Goal: Task Accomplishment & Management: Manage account settings

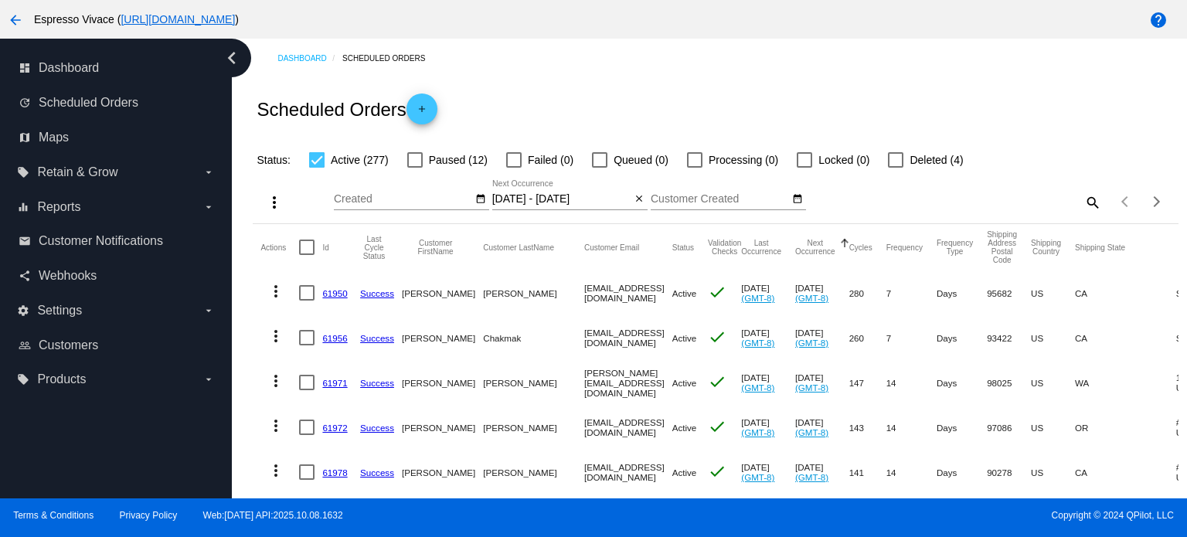
click at [1083, 197] on mat-icon "search" at bounding box center [1092, 202] width 19 height 24
click at [973, 197] on input "Search" at bounding box center [986, 199] width 230 height 12
paste input "[PERSON_NAME][EMAIL_ADDRESS][PERSON_NAME][DOMAIN_NAME]"
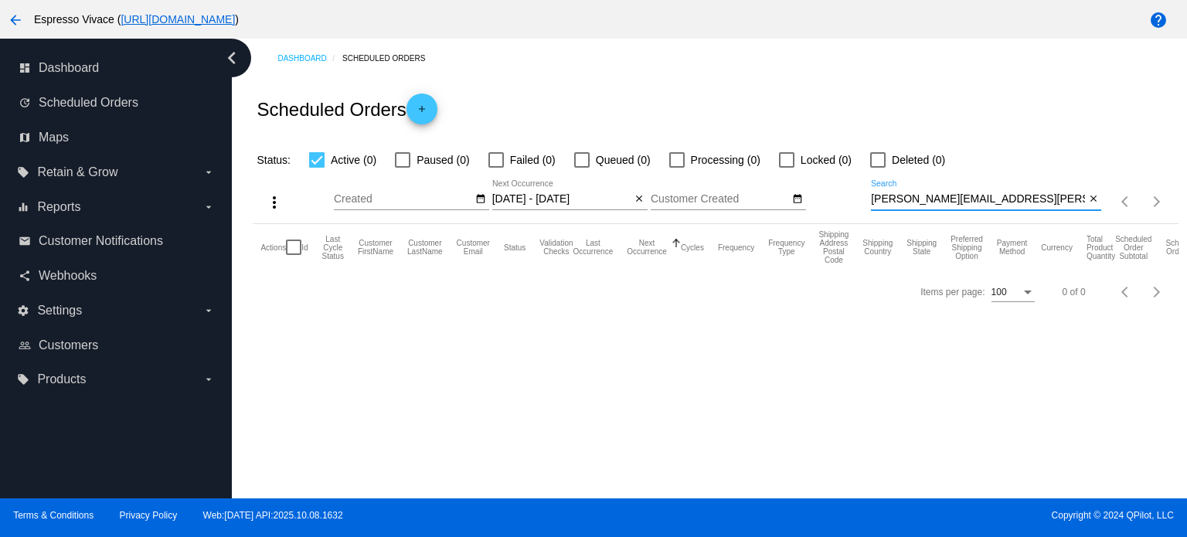
click at [872, 200] on input "[PERSON_NAME][EMAIL_ADDRESS][PERSON_NAME][DOMAIN_NAME]" at bounding box center [978, 199] width 214 height 12
drag, startPoint x: 1042, startPoint y: 189, endPoint x: 711, endPoint y: 145, distance: 333.8
click at [695, 143] on app-dashboard-scheduled-orders "Scheduled Orders add Status: Active (0) Paused (0) Failed (0) Queued (0) Proces…" at bounding box center [715, 196] width 925 height 236
click at [1019, 206] on div "[PERSON_NAME][EMAIL_ADDRESS][PERSON_NAME][DOMAIN_NAME] Search" at bounding box center [978, 195] width 214 height 30
drag, startPoint x: 1020, startPoint y: 202, endPoint x: 774, endPoint y: 194, distance: 246.0
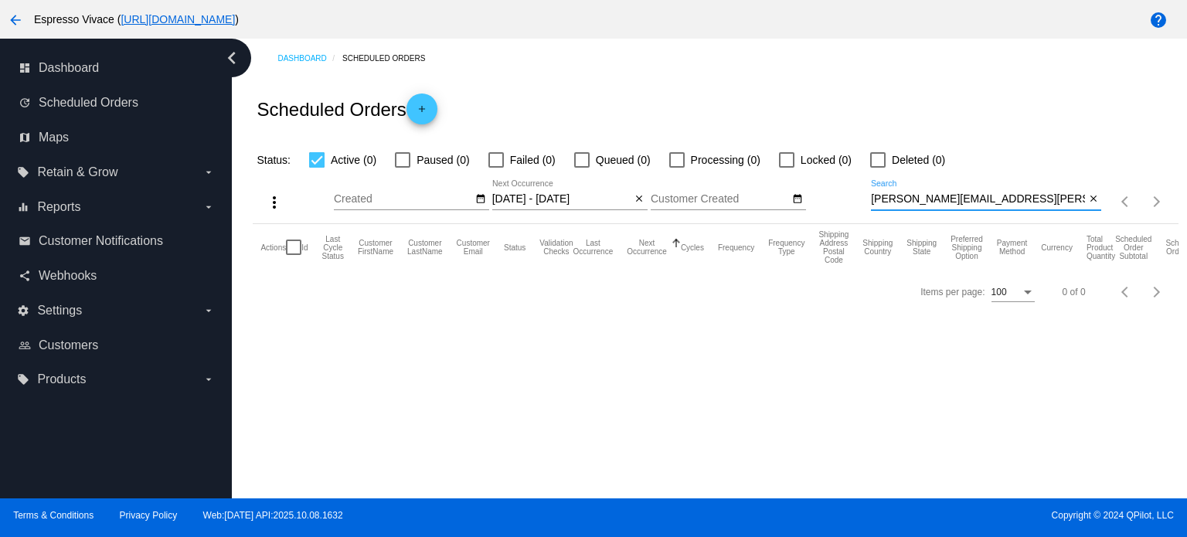
click at [771, 195] on div "more_vert Oct Jan Feb Mar [DATE]" at bounding box center [715, 196] width 925 height 55
paste input "[EMAIL_ADDRESS][DOMAIN_NAME]"
type input "[EMAIL_ADDRESS][DOMAIN_NAME]"
click at [635, 204] on mat-icon "close" at bounding box center [639, 199] width 11 height 12
click at [1024, 191] on div "[EMAIL_ADDRESS][DOMAIN_NAME] Search" at bounding box center [978, 195] width 214 height 30
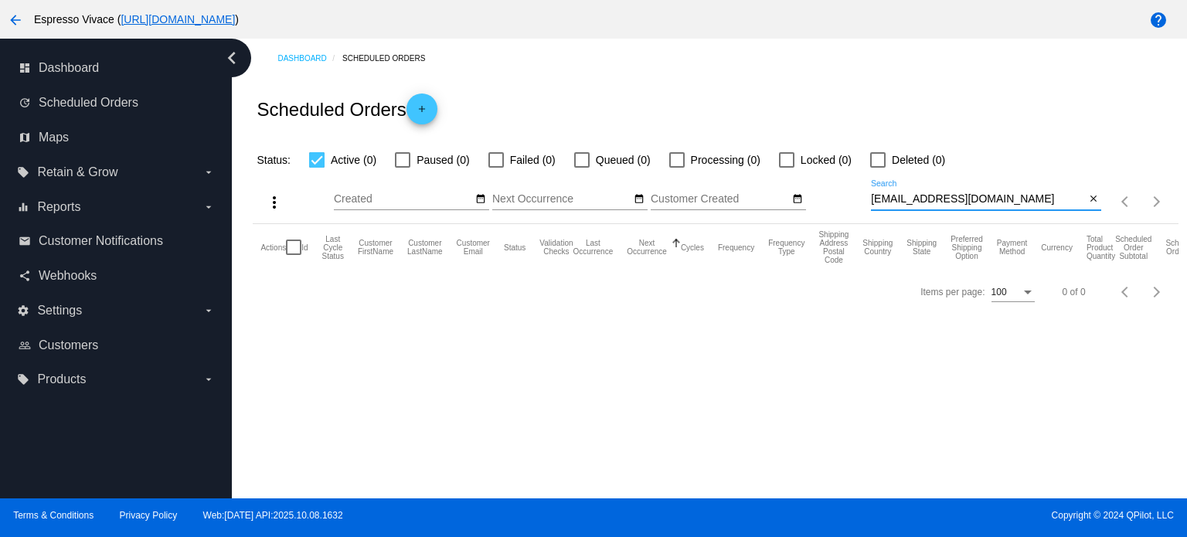
drag, startPoint x: 1027, startPoint y: 197, endPoint x: 806, endPoint y: 193, distance: 221.1
click at [807, 194] on div "more_vert Oct Jan Feb Mar [DATE]" at bounding box center [715, 196] width 925 height 55
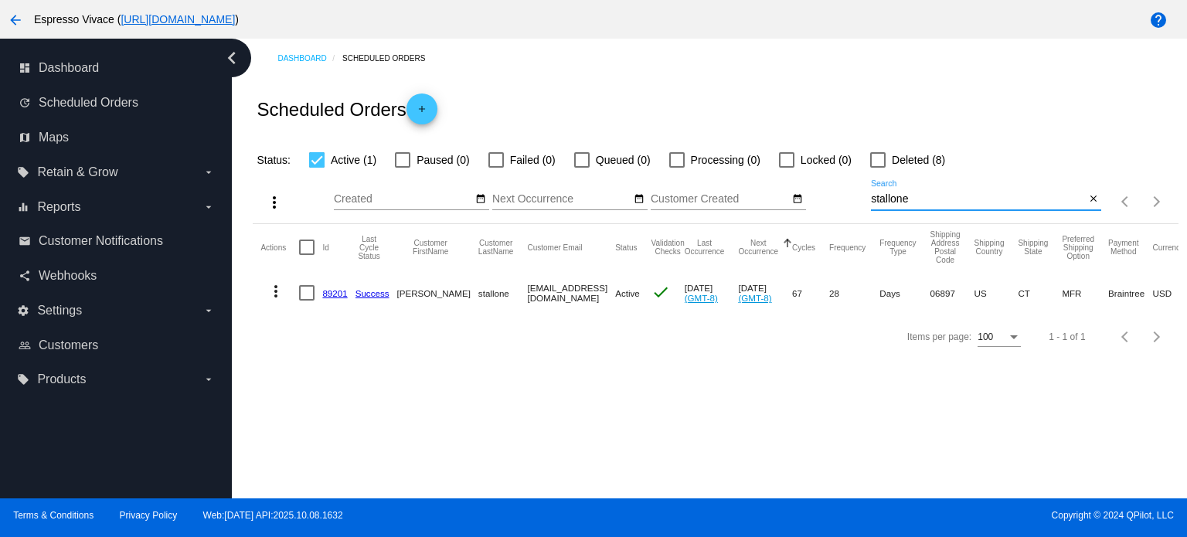
type input "stallone"
click at [335, 291] on link "89201" at bounding box center [334, 293] width 25 height 10
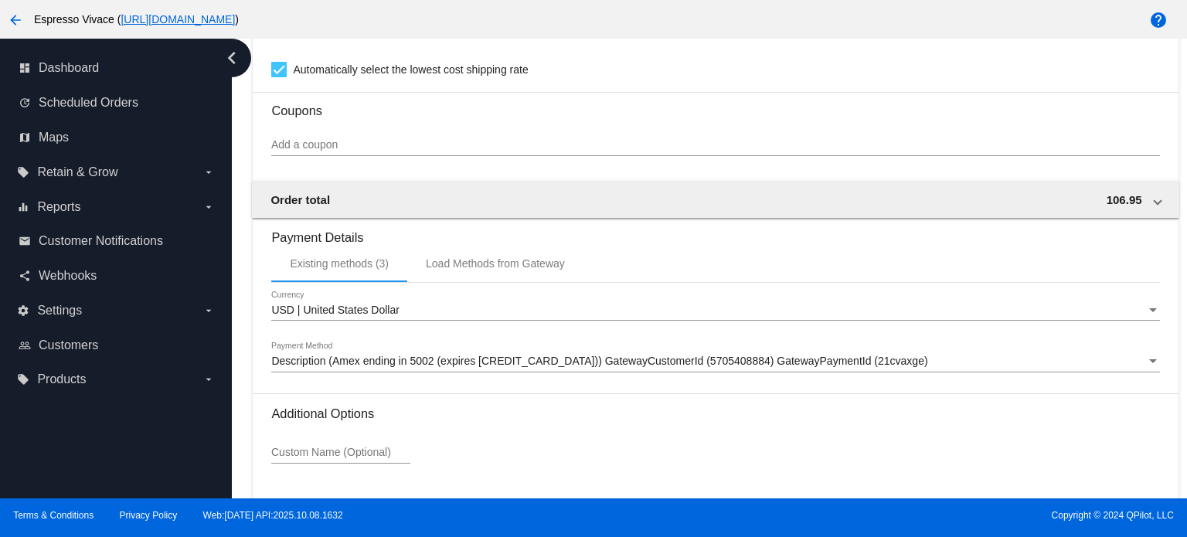
scroll to position [1457, 0]
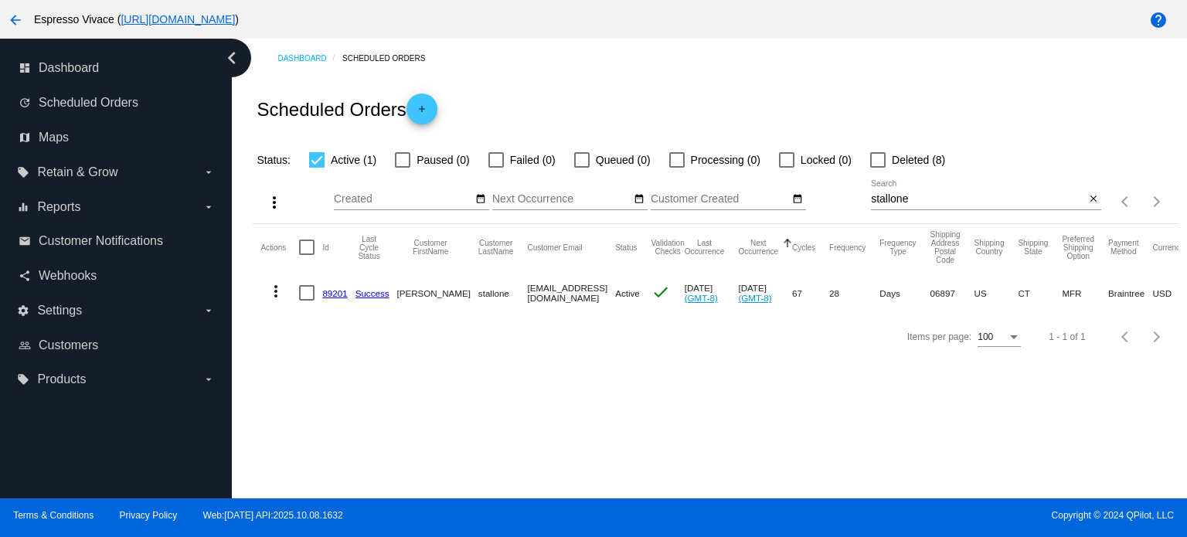
click at [313, 288] on div at bounding box center [306, 292] width 15 height 15
click at [307, 301] on input "checkbox" at bounding box center [306, 301] width 1 height 1
checkbox input "true"
click at [320, 288] on mat-cell at bounding box center [310, 293] width 23 height 45
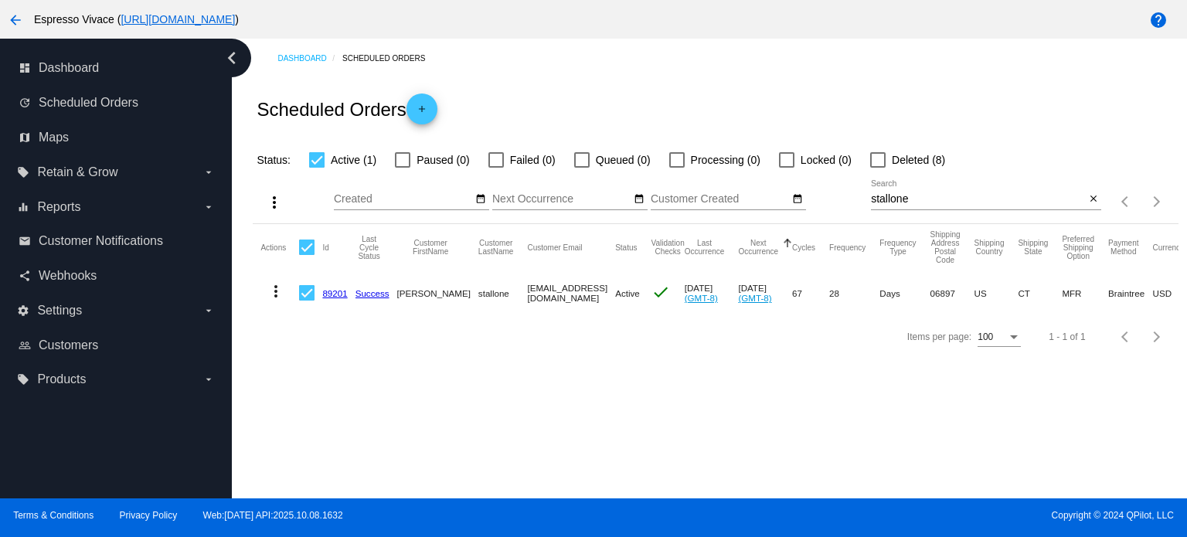
click at [326, 291] on link "89201" at bounding box center [334, 293] width 25 height 10
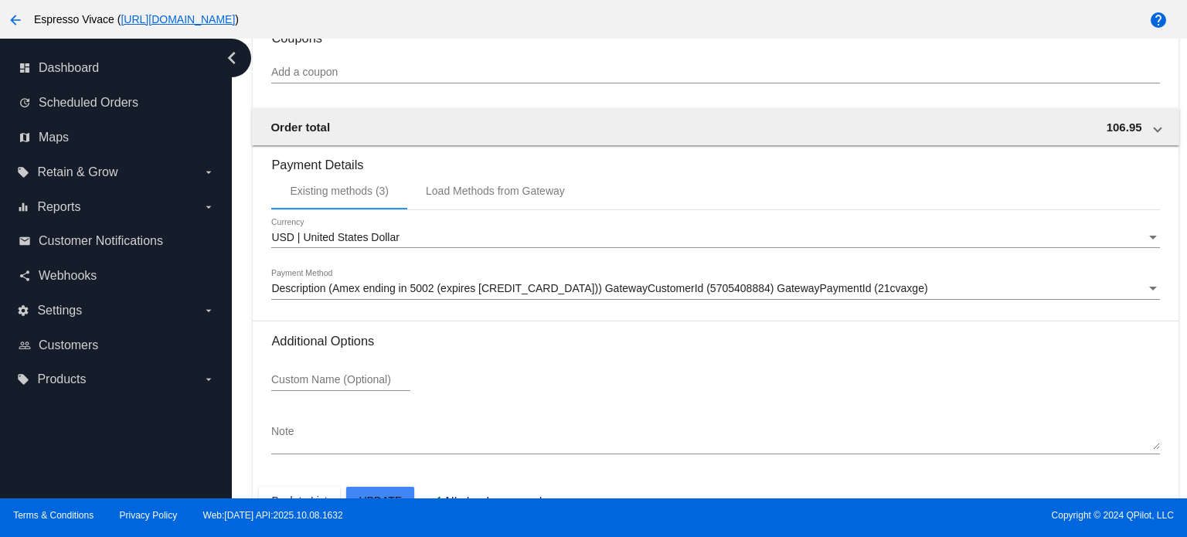
scroll to position [1457, 0]
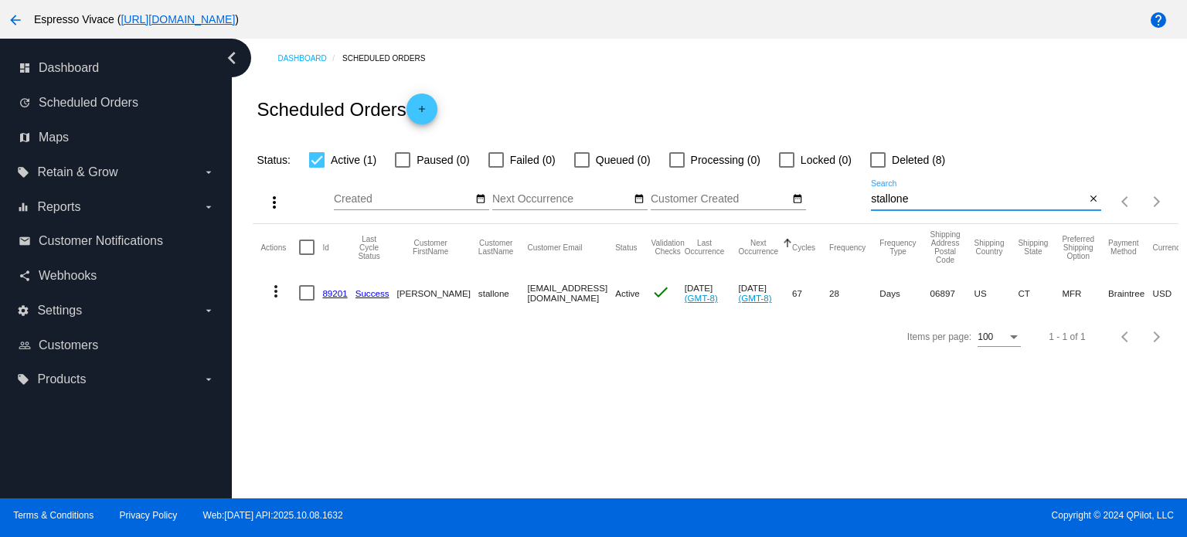
drag, startPoint x: 853, startPoint y: 194, endPoint x: 771, endPoint y: 190, distance: 82.8
click at [771, 190] on div "more_vert Oct Jan Feb Mar [DATE]" at bounding box center [715, 196] width 925 height 55
paste input "[EMAIL_ADDRESS][DOMAIN_NAME]"
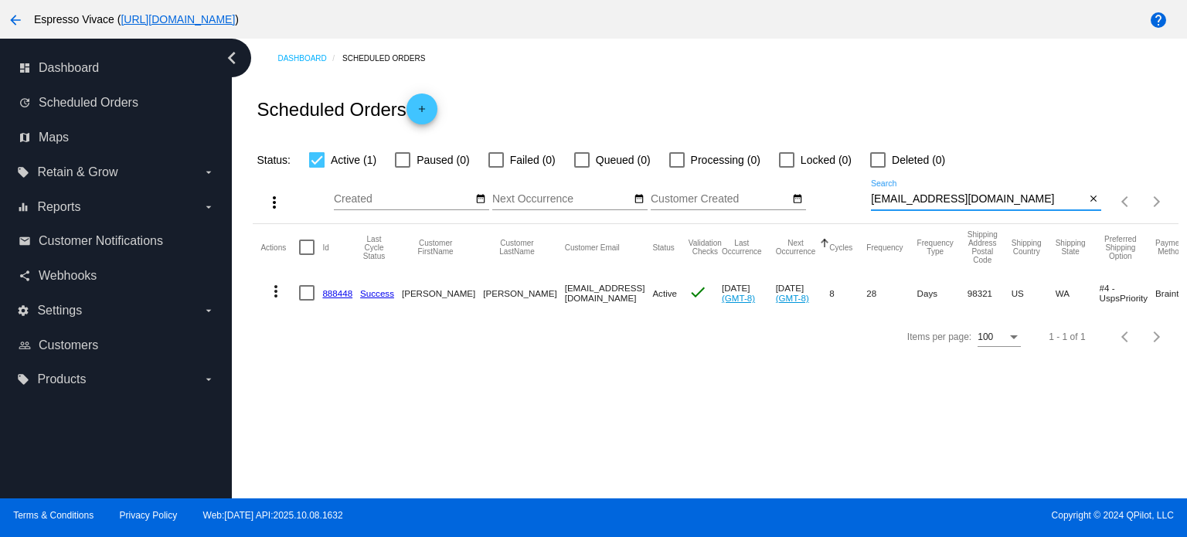
type input "[EMAIL_ADDRESS][DOMAIN_NAME]"
click at [329, 293] on link "888448" at bounding box center [337, 293] width 30 height 10
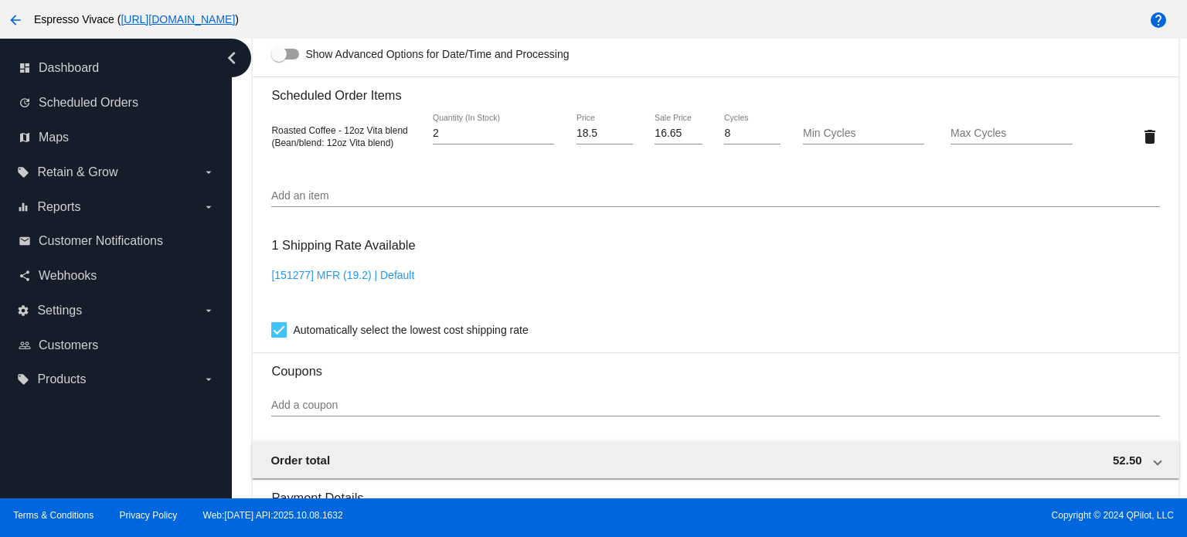
scroll to position [916, 0]
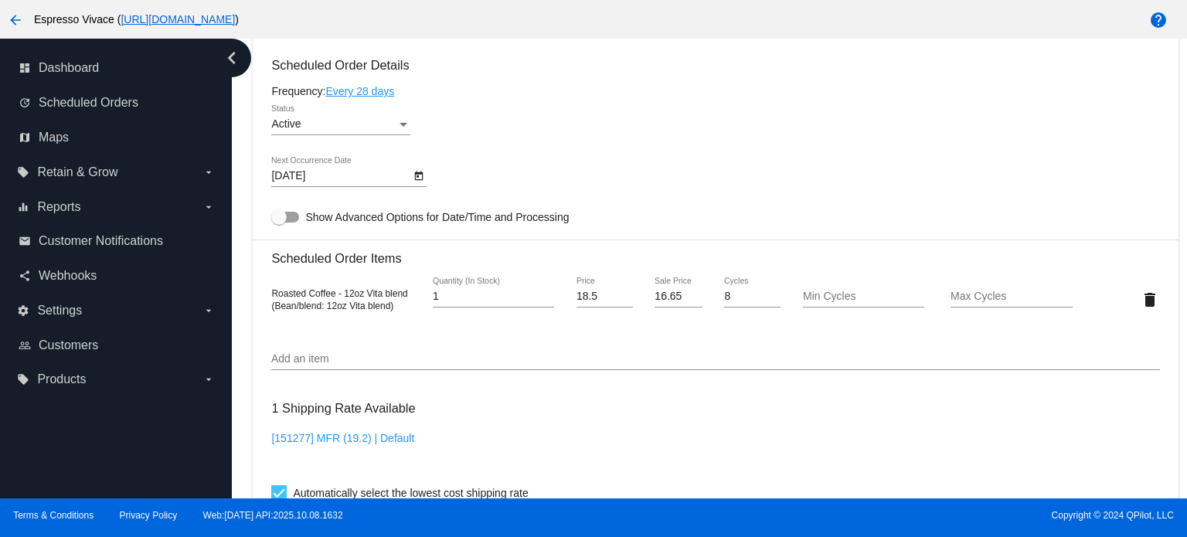
type input "1"
click at [540, 301] on input "1" at bounding box center [493, 297] width 121 height 12
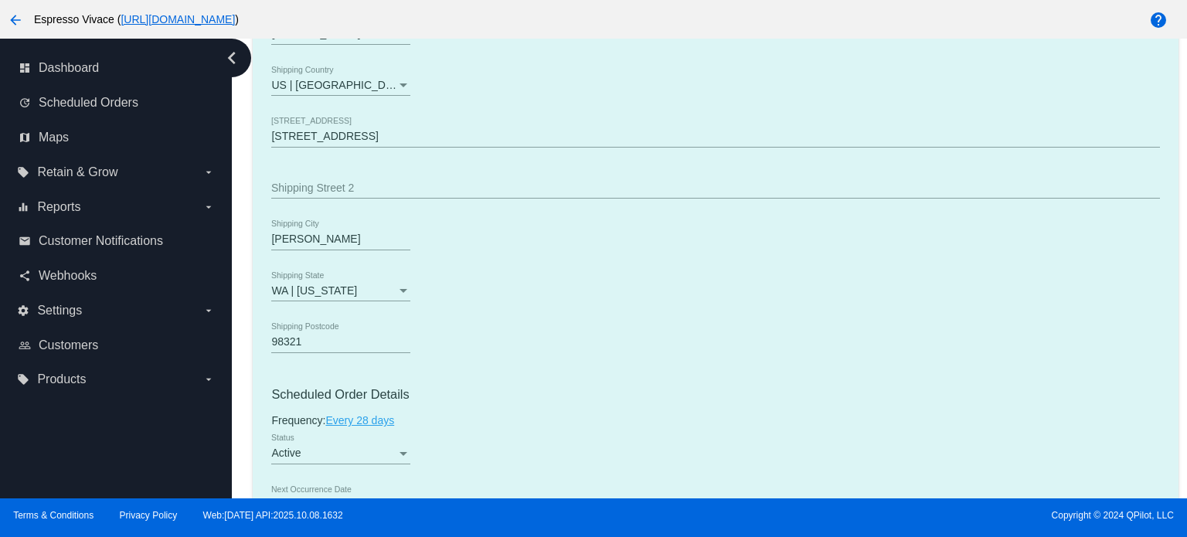
scroll to position [530, 0]
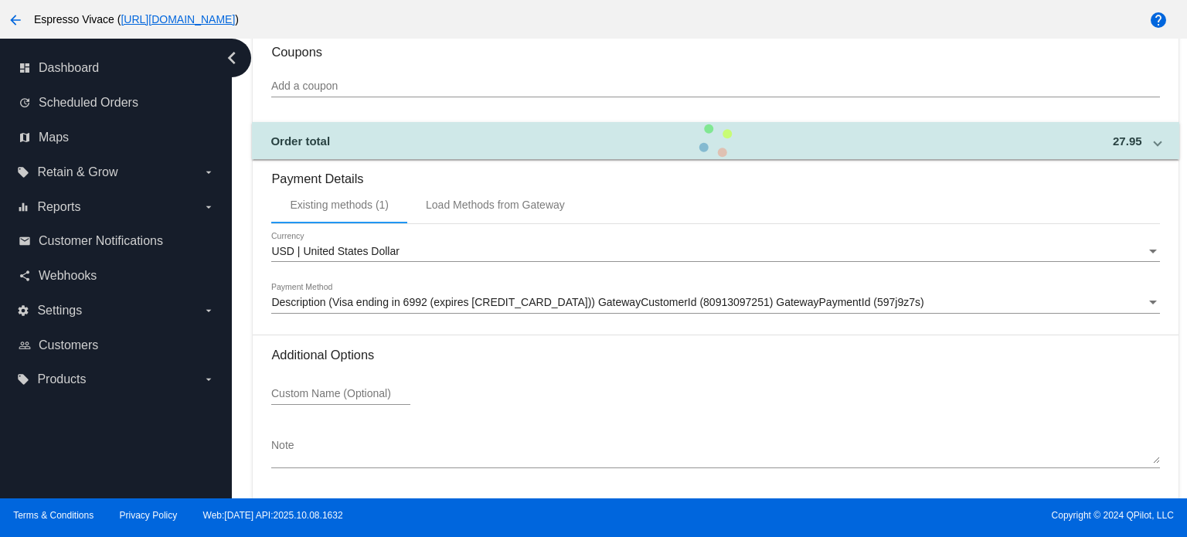
scroll to position [1457, 0]
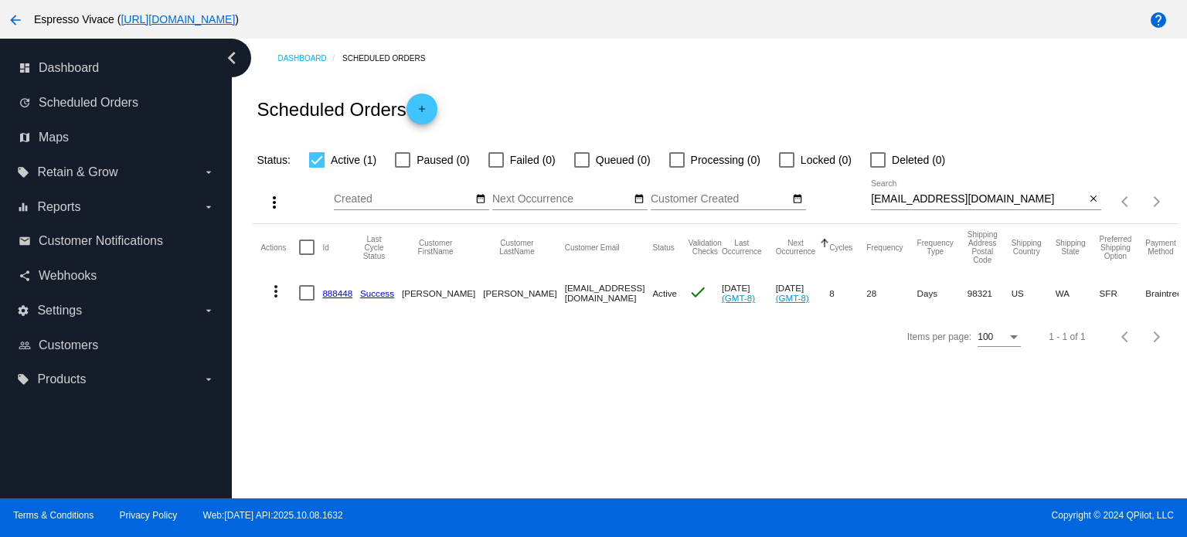
click at [343, 287] on mat-cell "888448" at bounding box center [341, 293] width 38 height 45
click at [344, 288] on link "888448" at bounding box center [337, 293] width 30 height 10
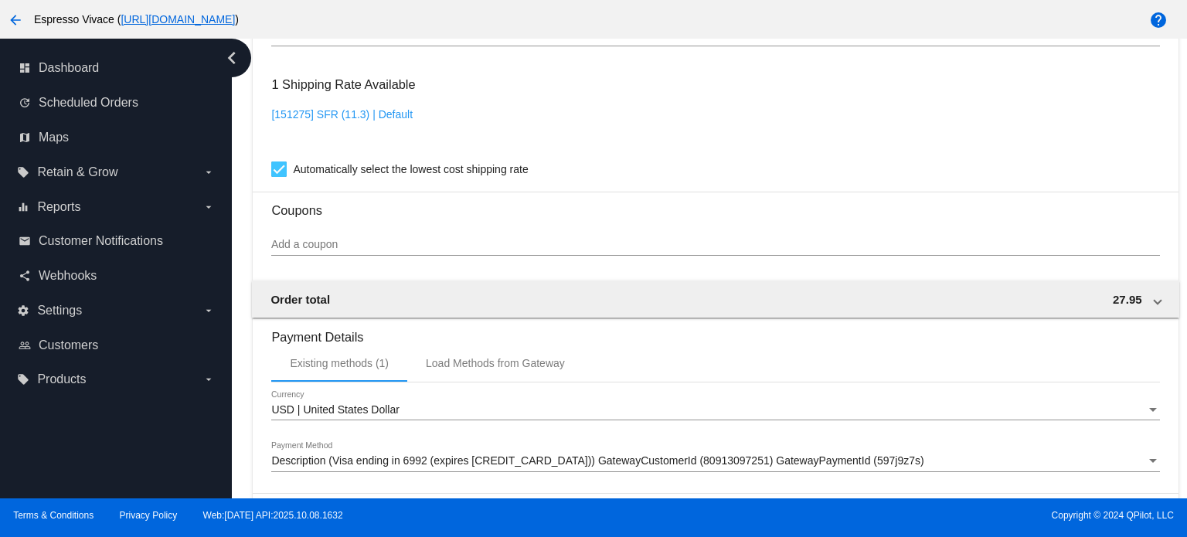
scroll to position [1457, 0]
